Goal: Transaction & Acquisition: Purchase product/service

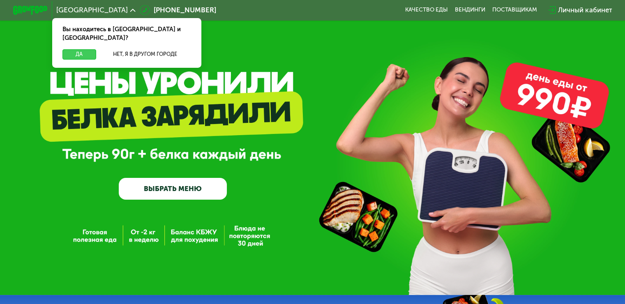
click at [81, 49] on button "Да" at bounding box center [78, 54] width 33 height 10
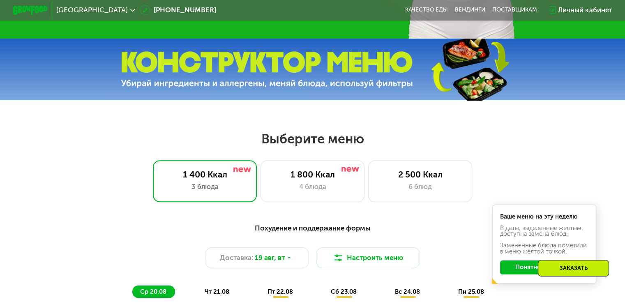
scroll to position [287, 0]
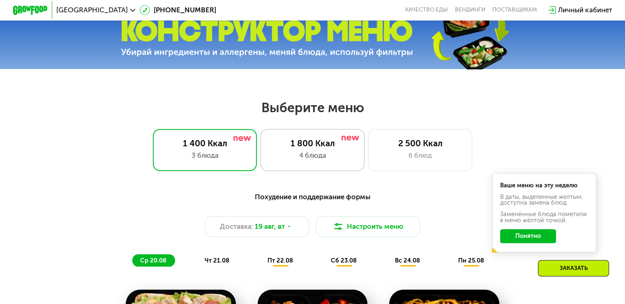
click at [334, 153] on div "4 блюда" at bounding box center [312, 155] width 86 height 10
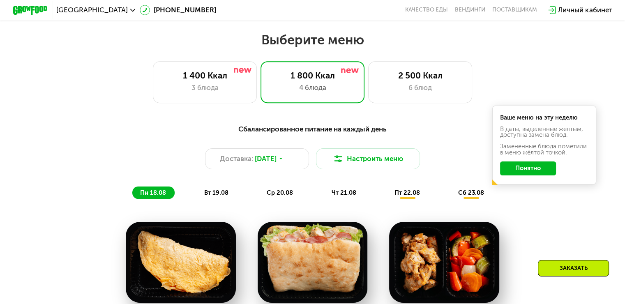
scroll to position [370, 0]
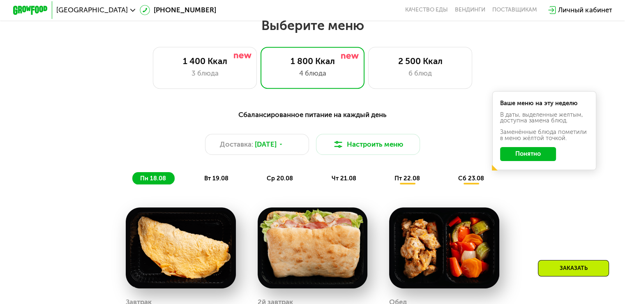
click at [542, 159] on button "Понятно" at bounding box center [528, 154] width 56 height 14
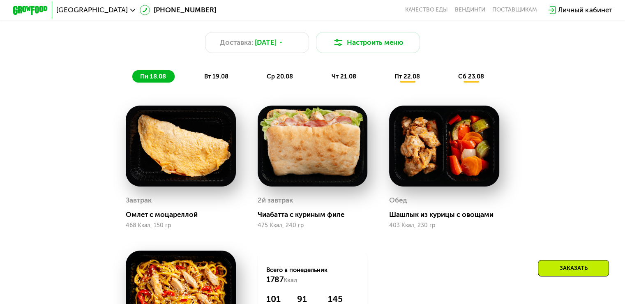
scroll to position [411, 0]
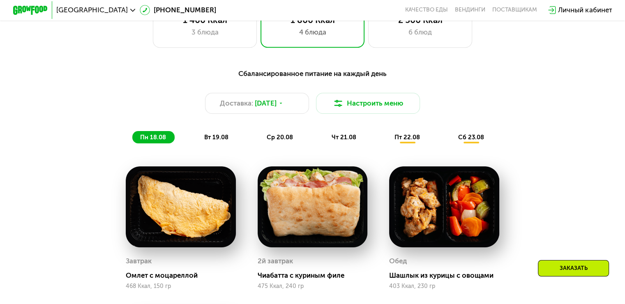
click at [223, 140] on span "вт 19.08" at bounding box center [216, 136] width 24 height 7
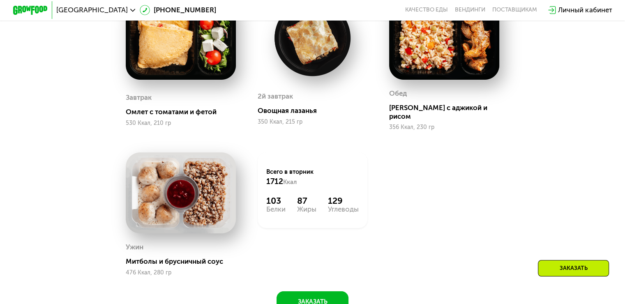
scroll to position [493, 0]
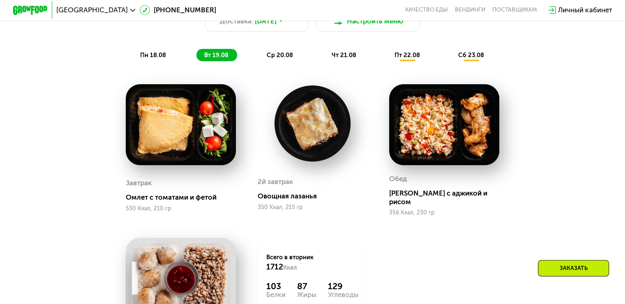
click at [273, 59] on span "ср 20.08" at bounding box center [280, 54] width 26 height 7
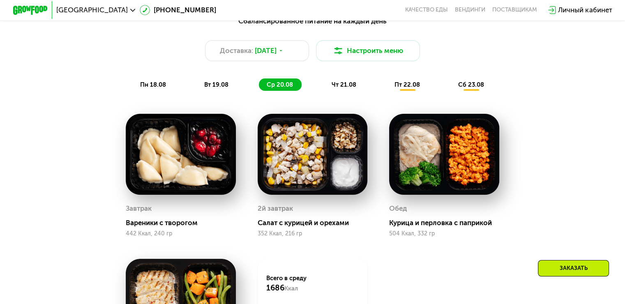
scroll to position [411, 0]
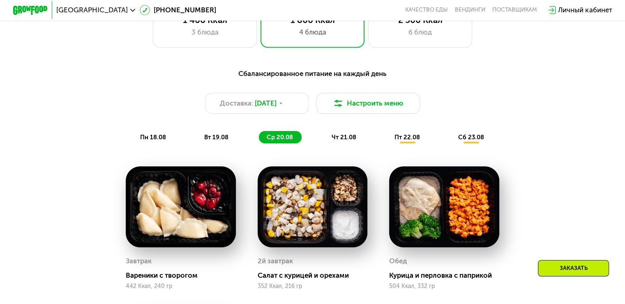
click at [386, 136] on div "чт 21.08" at bounding box center [407, 137] width 42 height 12
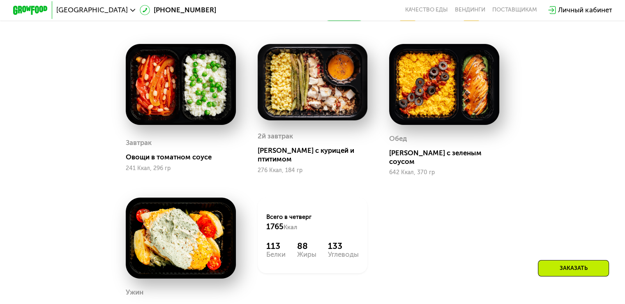
scroll to position [493, 0]
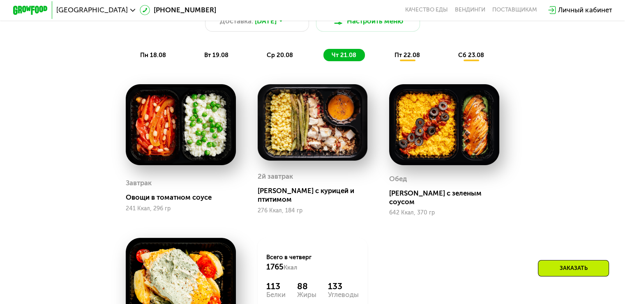
click at [412, 58] on span "пт 22.08" at bounding box center [406, 54] width 25 height 7
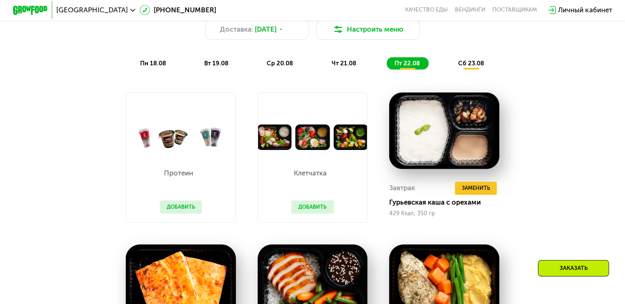
scroll to position [452, 0]
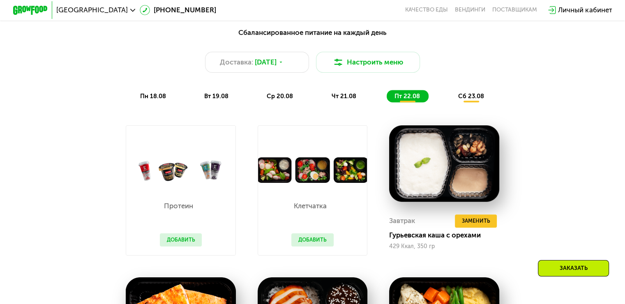
click at [476, 99] on span "сб 23.08" at bounding box center [471, 95] width 26 height 7
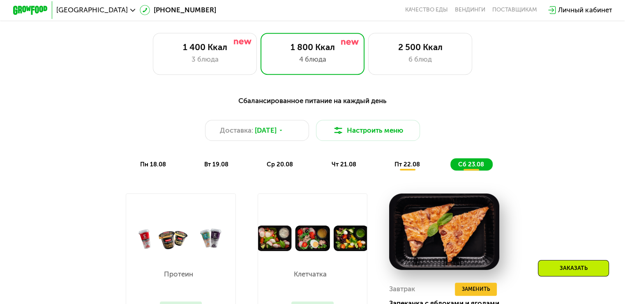
scroll to position [370, 0]
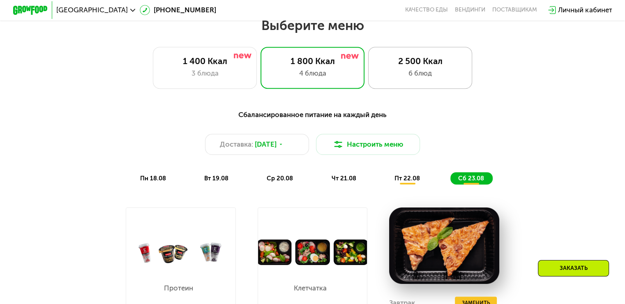
click at [407, 76] on div "6 блюд" at bounding box center [420, 73] width 86 height 10
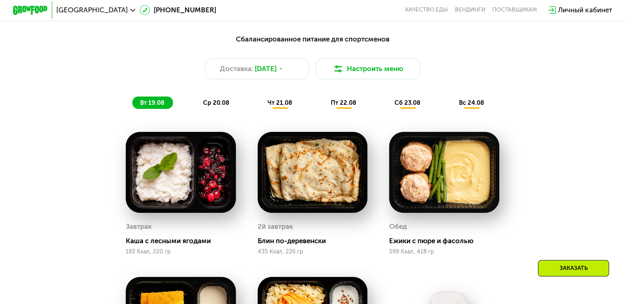
scroll to position [493, 0]
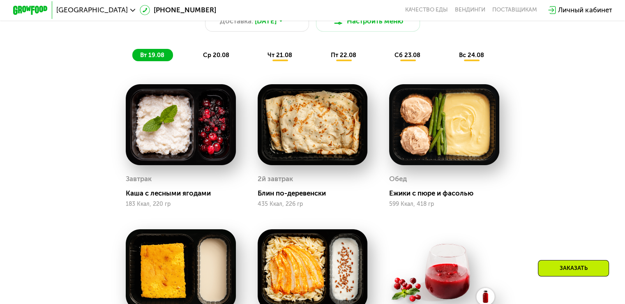
click at [460, 147] on img at bounding box center [444, 124] width 110 height 81
click at [429, 186] on div "Обед" at bounding box center [444, 178] width 110 height 13
click at [412, 200] on div "[PERSON_NAME] с пюре и фасолью 599 Ккал, 418 гр" at bounding box center [444, 189] width 110 height 35
click at [402, 207] on div "599 Ккал, 418 гр" at bounding box center [444, 204] width 110 height 7
click at [404, 198] on div "Ежики с пюре и фасолью" at bounding box center [447, 193] width 117 height 9
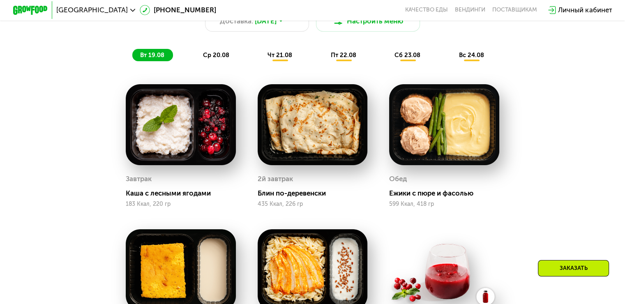
click at [401, 194] on div "[PERSON_NAME] с пюре и фасолью 599 Ккал, 418 гр" at bounding box center [444, 189] width 110 height 35
click at [400, 186] on div "Обед" at bounding box center [398, 178] width 18 height 13
click at [493, 165] on img at bounding box center [444, 124] width 110 height 81
click at [422, 138] on img at bounding box center [444, 124] width 110 height 81
click at [427, 121] on img at bounding box center [444, 124] width 110 height 81
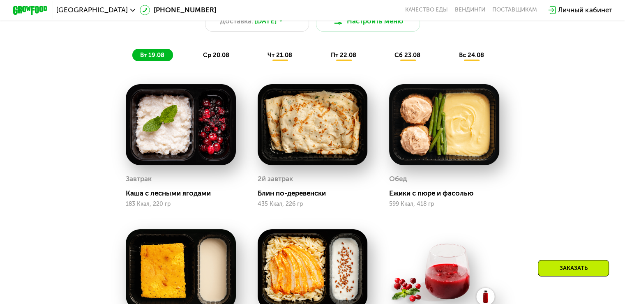
drag, startPoint x: 182, startPoint y: 151, endPoint x: 351, endPoint y: 122, distance: 171.0
click at [182, 151] on img at bounding box center [181, 124] width 110 height 81
click at [356, 121] on img at bounding box center [313, 124] width 110 height 81
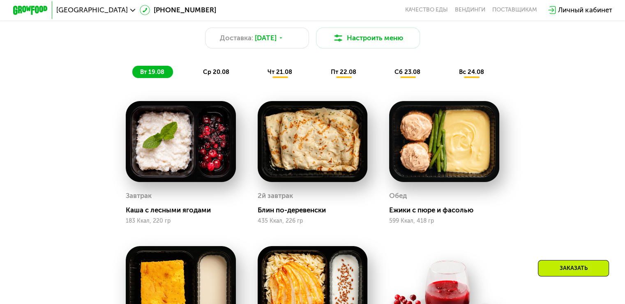
scroll to position [452, 0]
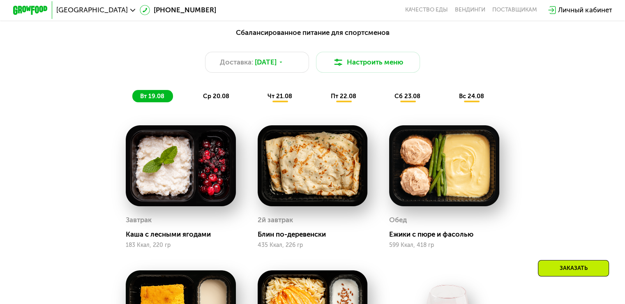
click at [222, 100] on span "ср 20.08" at bounding box center [216, 95] width 26 height 7
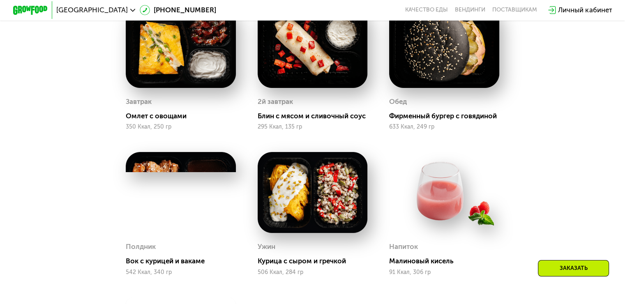
scroll to position [575, 0]
